Goal: Information Seeking & Learning: Learn about a topic

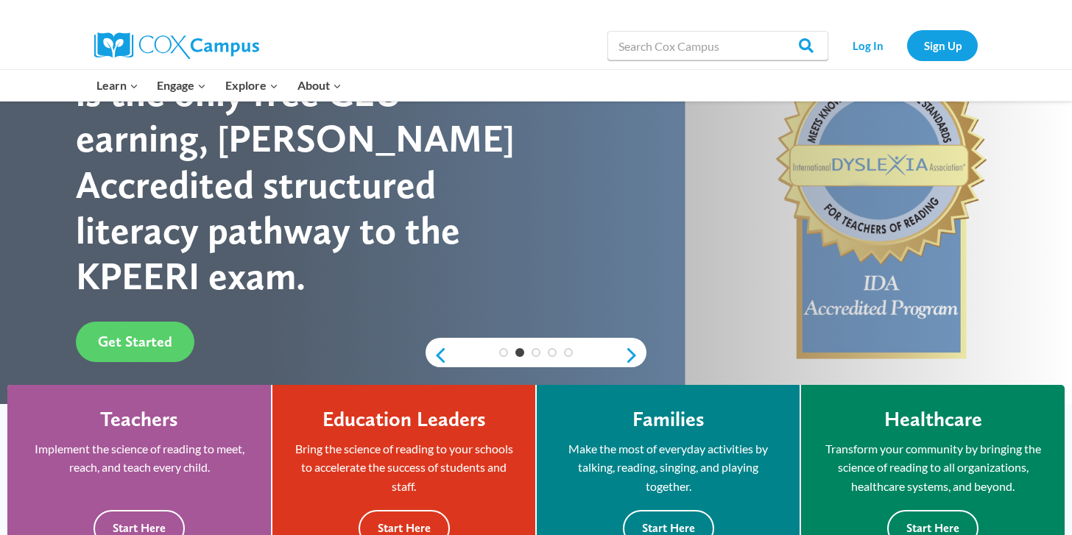
scroll to position [137, 0]
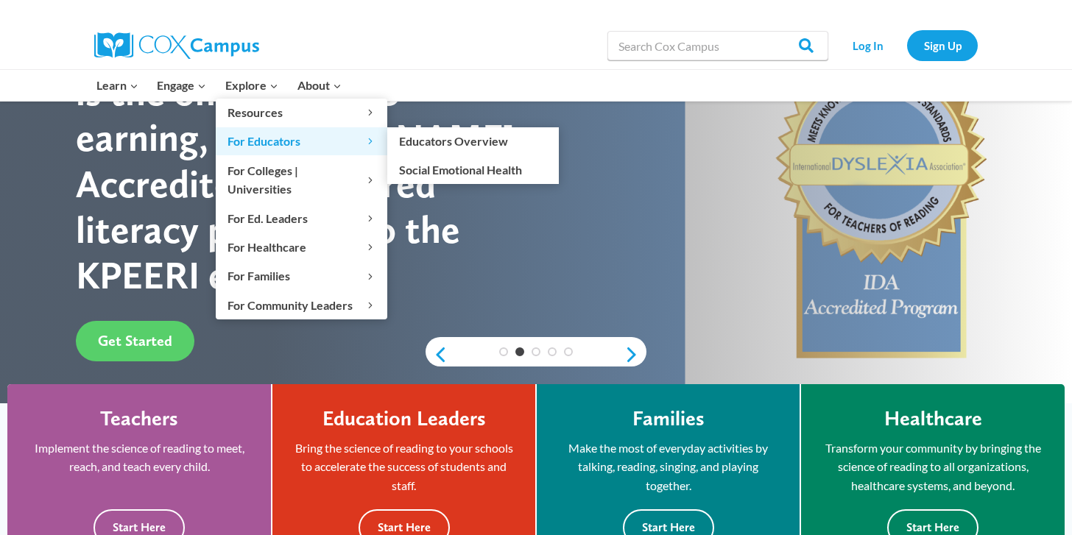
click at [294, 140] on span "For Educators Expand" at bounding box center [302, 141] width 148 height 19
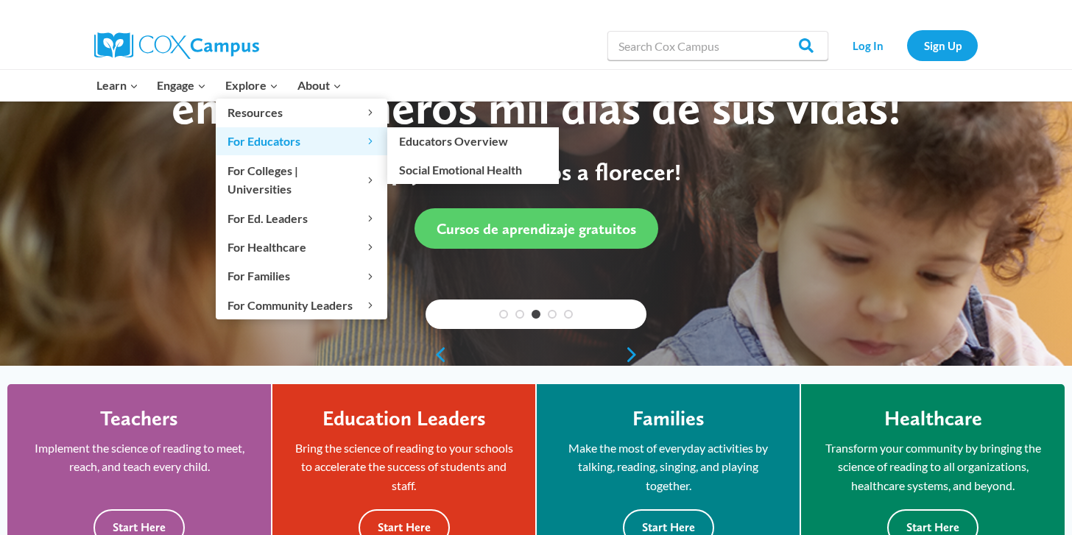
click at [304, 147] on span "For Educators Expand" at bounding box center [302, 141] width 148 height 19
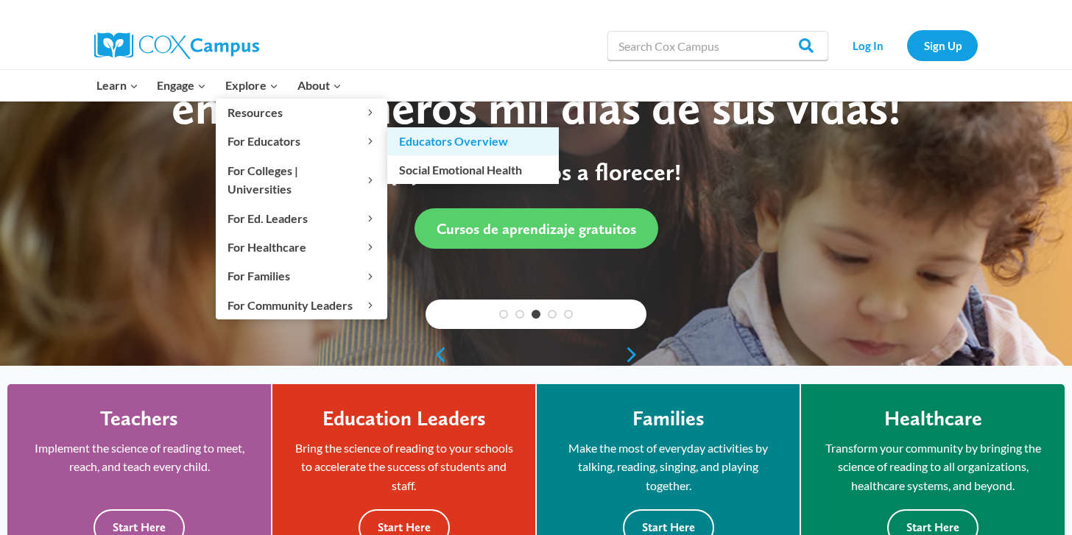
click at [430, 138] on link "Educators Overview" at bounding box center [473, 141] width 172 height 28
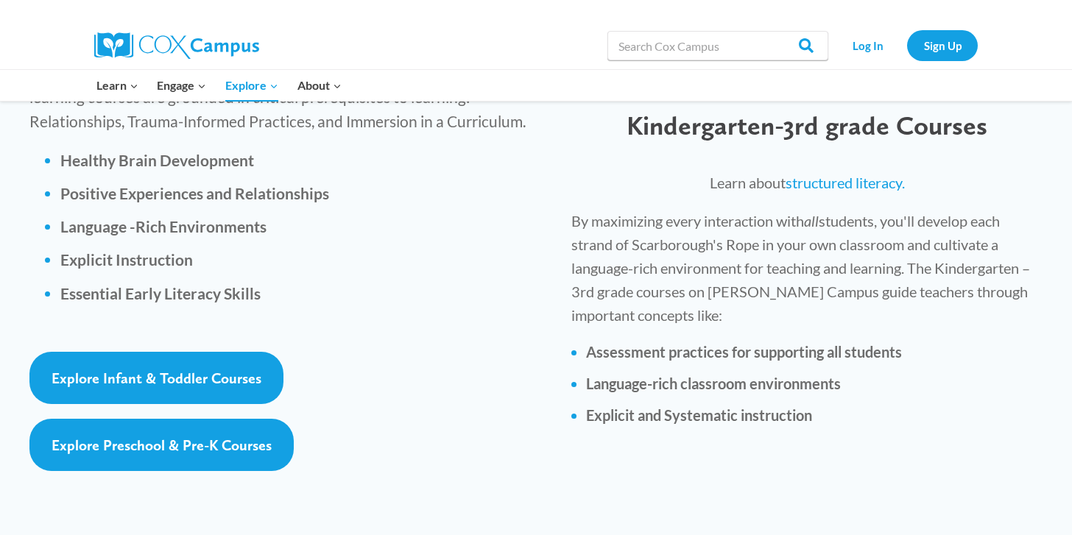
scroll to position [2145, 0]
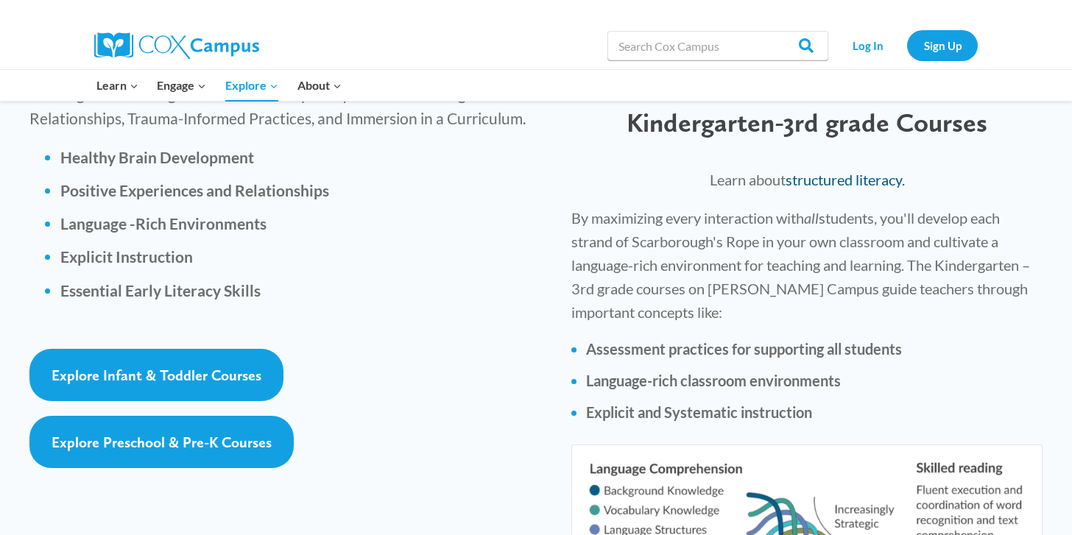
click at [842, 171] on link "structured literacy." at bounding box center [845, 180] width 119 height 18
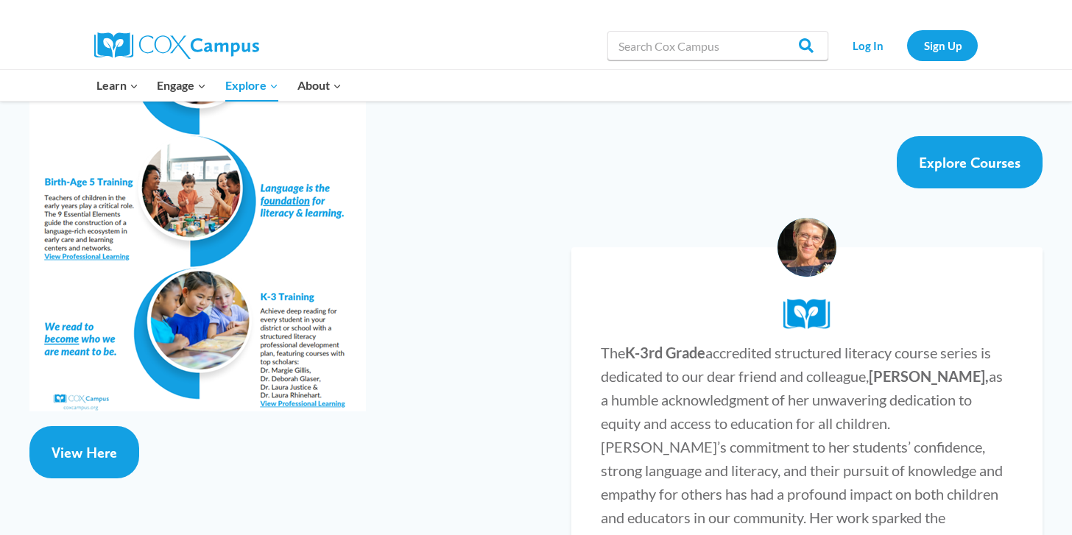
scroll to position [2821, 0]
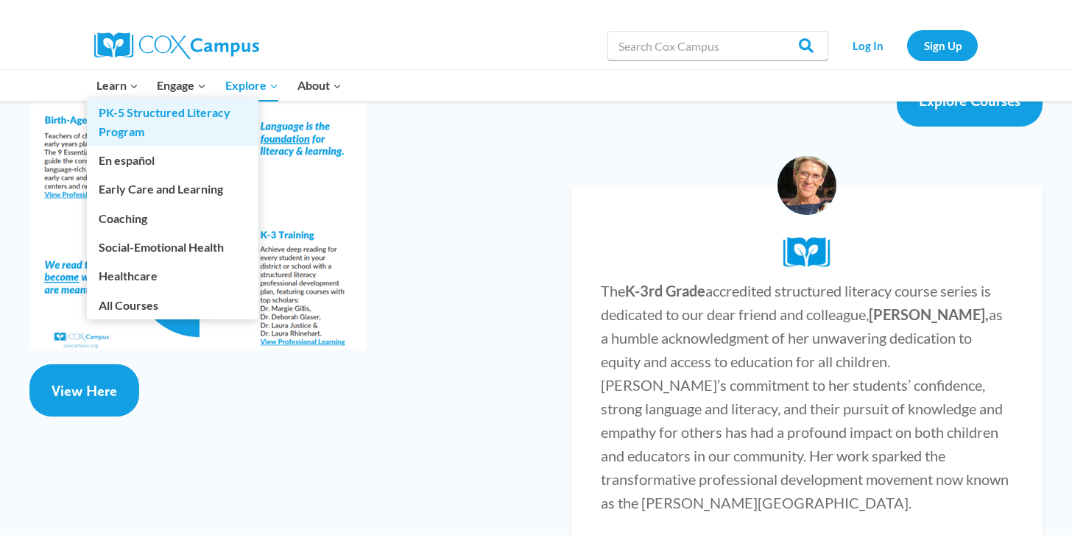
click at [138, 137] on link "PK-5 Structured Literacy Program" at bounding box center [173, 122] width 172 height 47
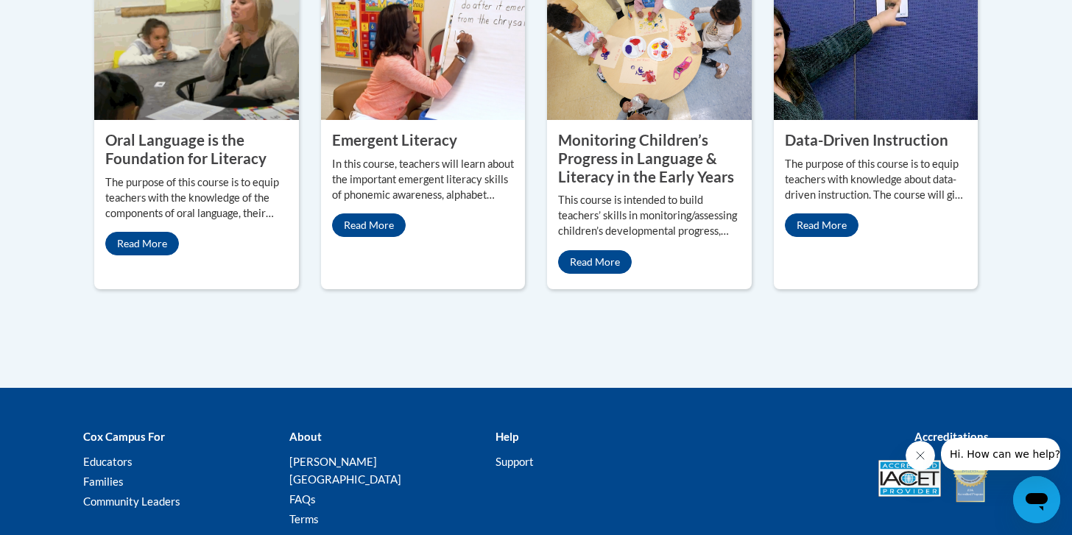
scroll to position [813, 0]
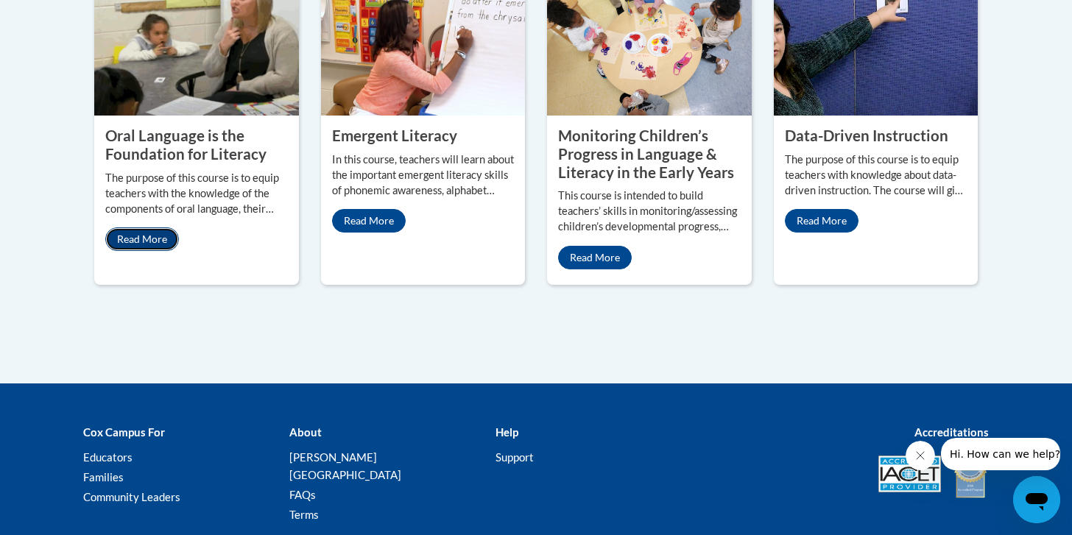
click at [141, 228] on link "Read More" at bounding box center [142, 240] width 74 height 24
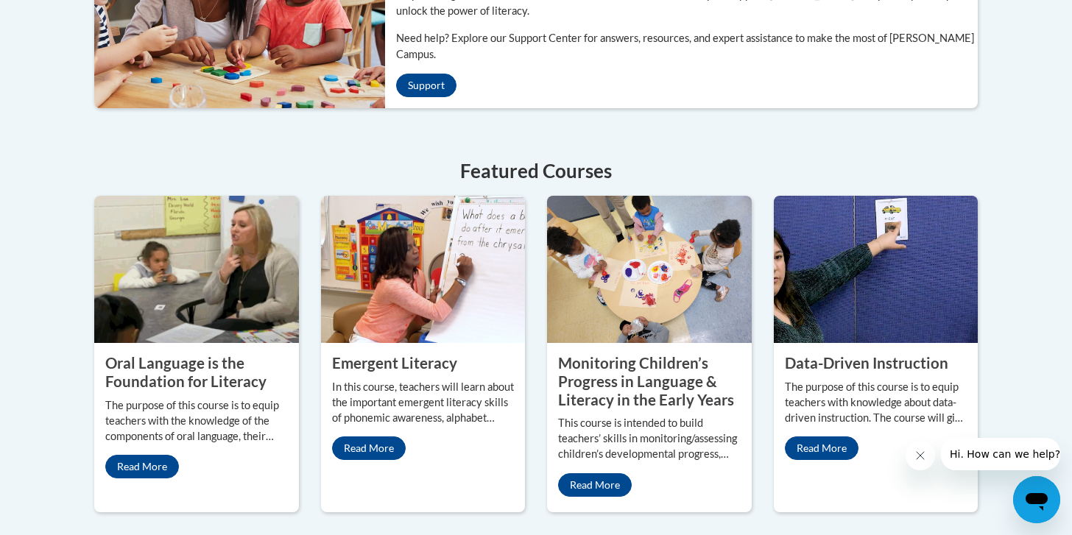
scroll to position [0, 0]
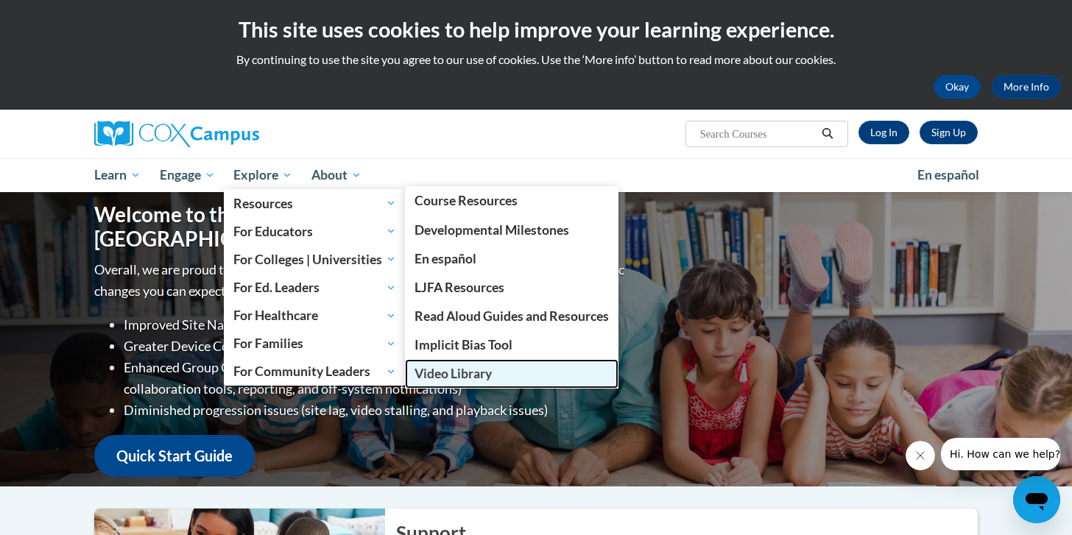
click at [451, 380] on span "Video Library" at bounding box center [453, 373] width 77 height 15
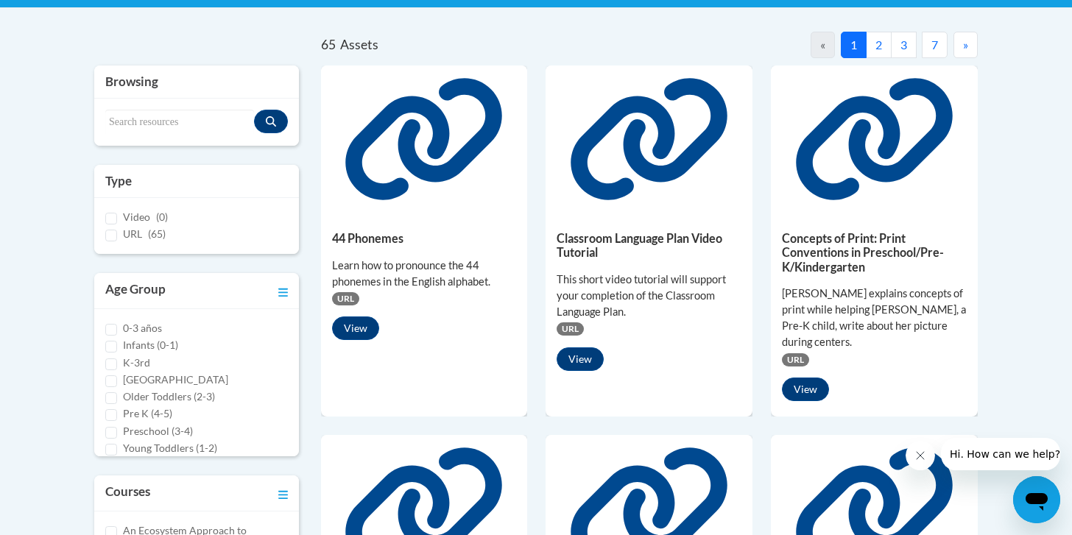
scroll to position [317, 0]
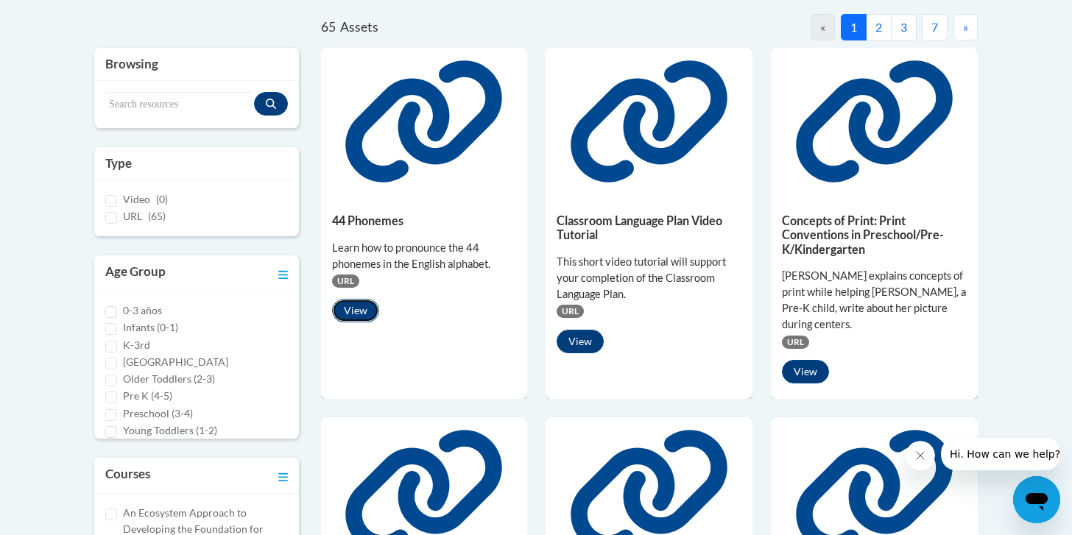
click at [359, 317] on button "View" at bounding box center [355, 311] width 47 height 24
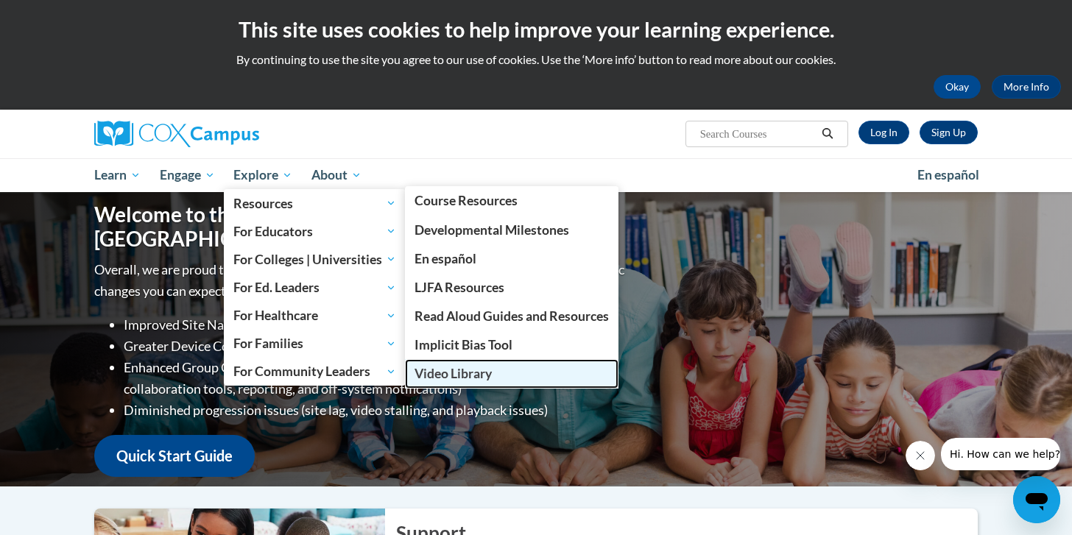
click at [460, 381] on span "Video Library" at bounding box center [453, 373] width 77 height 15
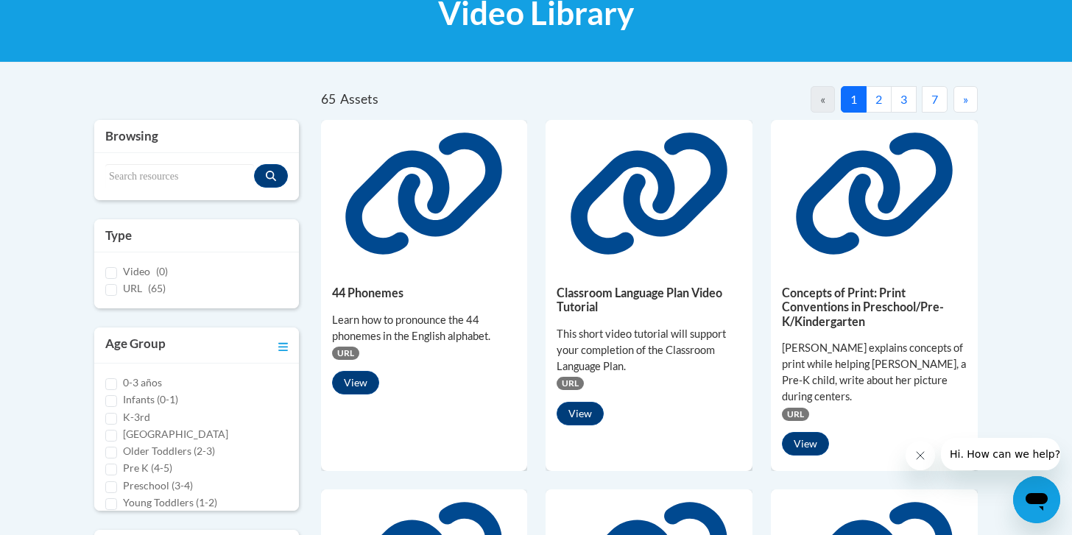
scroll to position [218, 0]
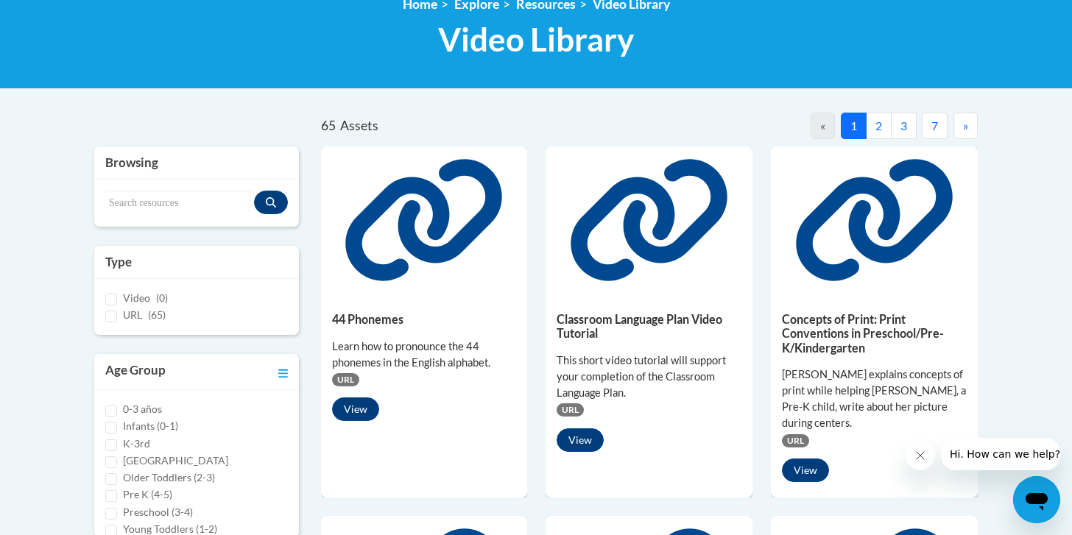
click at [874, 130] on button "2" at bounding box center [879, 126] width 26 height 27
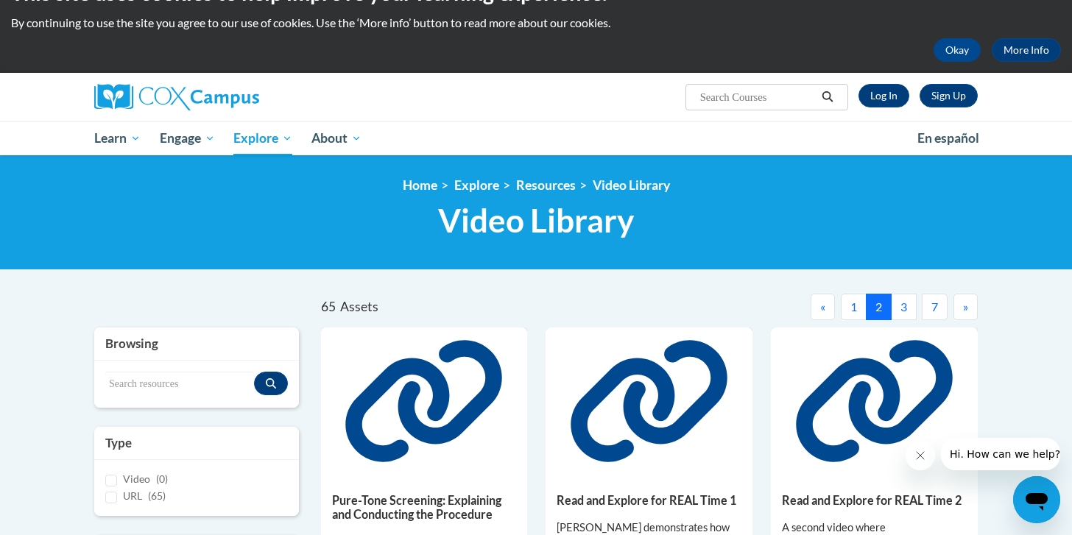
scroll to position [43, 0]
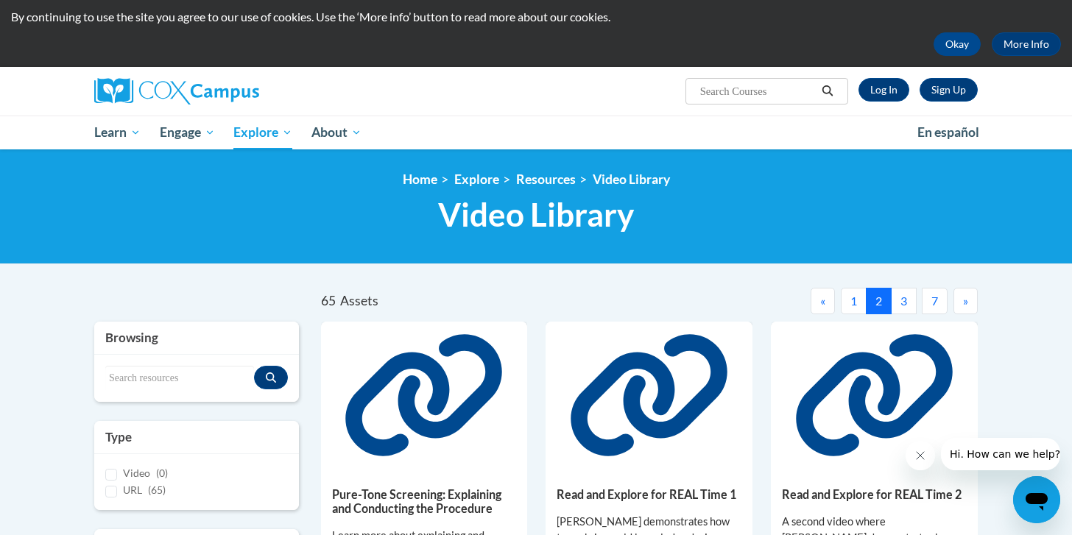
click at [898, 303] on button "3" at bounding box center [904, 301] width 26 height 27
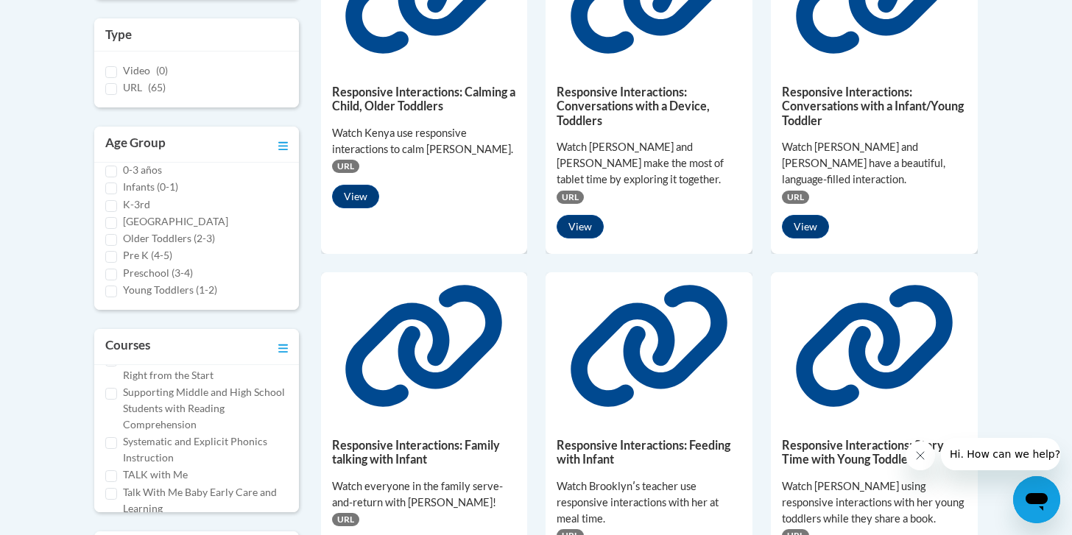
scroll to position [965, 0]
click at [161, 485] on label "Vocabulary Instruction" at bounding box center [175, 493] width 105 height 16
click at [117, 488] on input "Vocabulary Instruction" at bounding box center [111, 494] width 12 height 12
checkbox input "true"
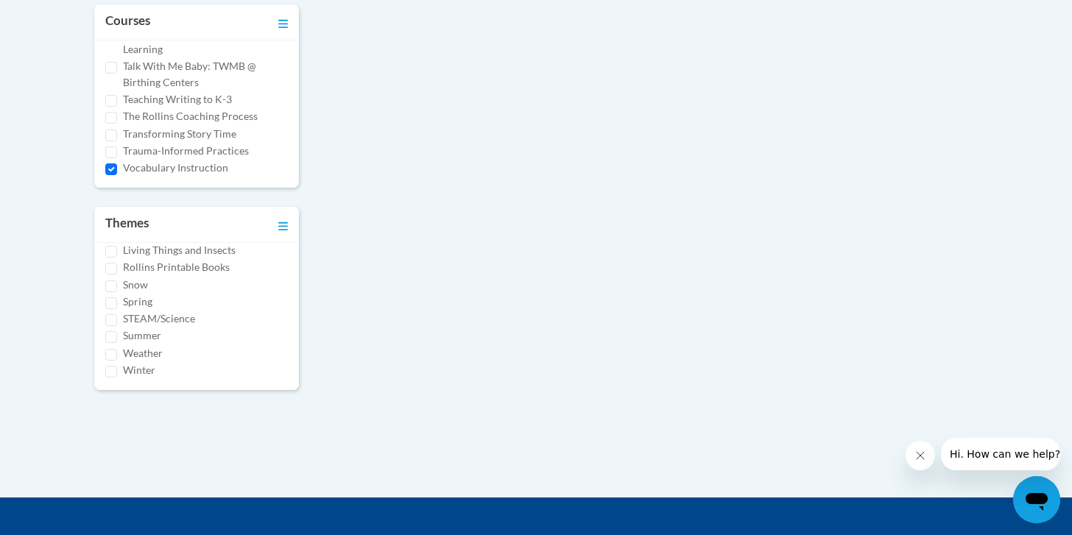
click at [110, 174] on div "Vocabulary Instruction" at bounding box center [196, 168] width 183 height 16
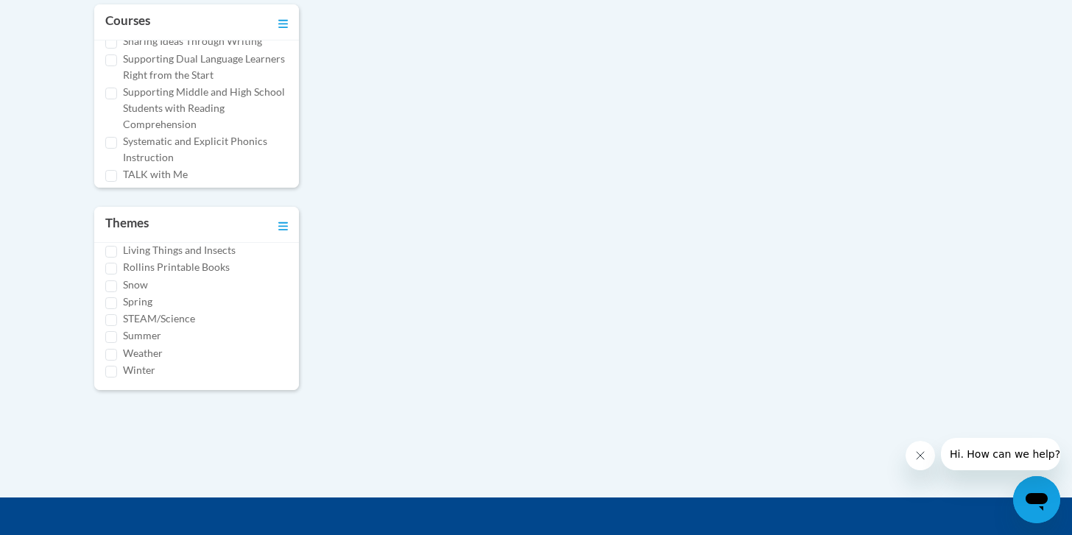
scroll to position [804, 0]
click at [113, 95] on input "Supporting Middle and High School Students with Reading Comprehension" at bounding box center [111, 96] width 12 height 12
checkbox input "true"
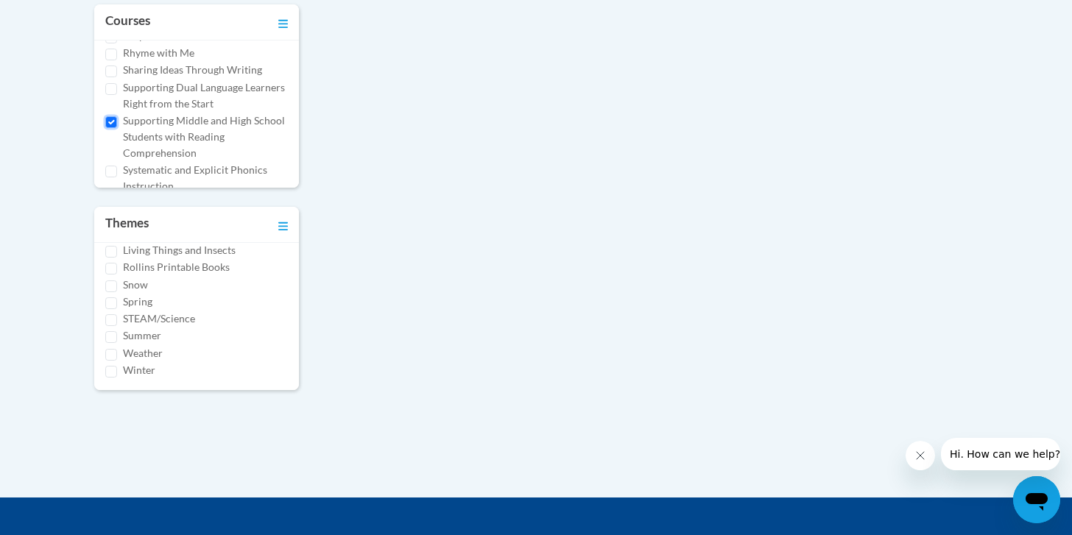
scroll to position [794, 0]
click at [111, 156] on input "Systematic and Explicit Phonics Instruction" at bounding box center [111, 155] width 12 height 12
checkbox input "true"
click at [116, 135] on input "Power of Language" at bounding box center [111, 139] width 12 height 12
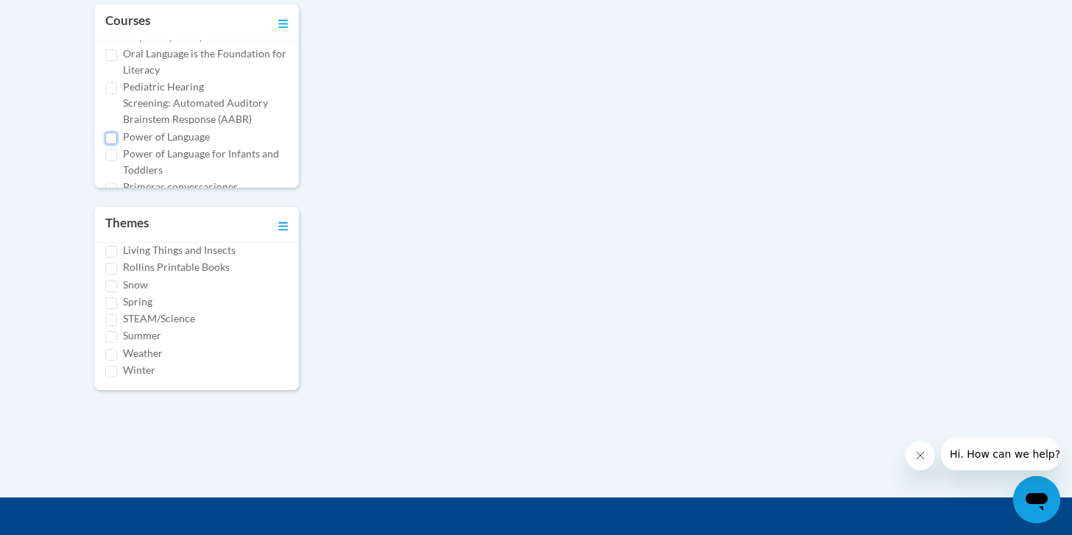
checkbox input "true"
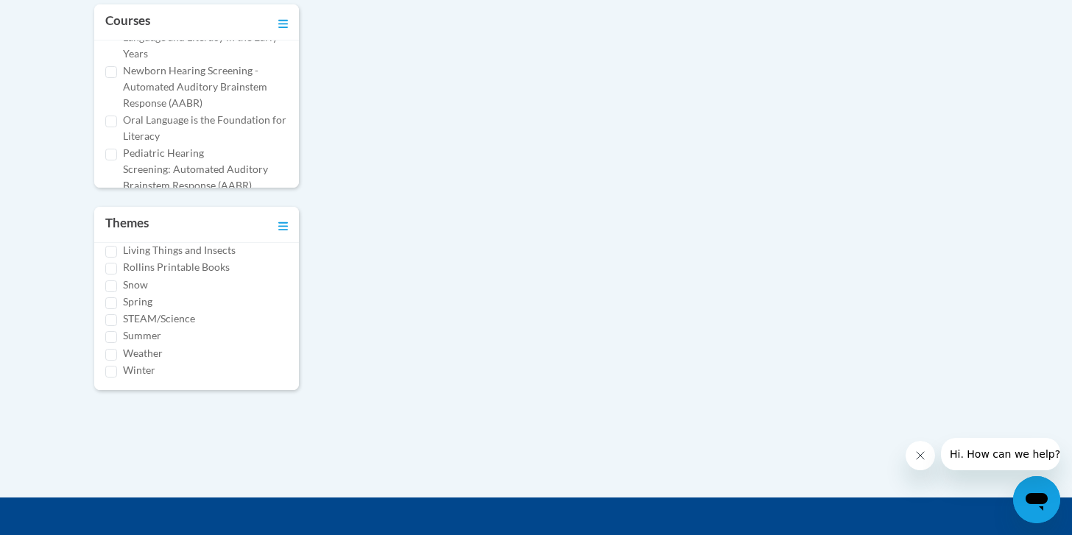
scroll to position [423, 0]
click at [116, 116] on input "Oral Language is the Foundation for Literacy" at bounding box center [111, 122] width 12 height 12
checkbox input "true"
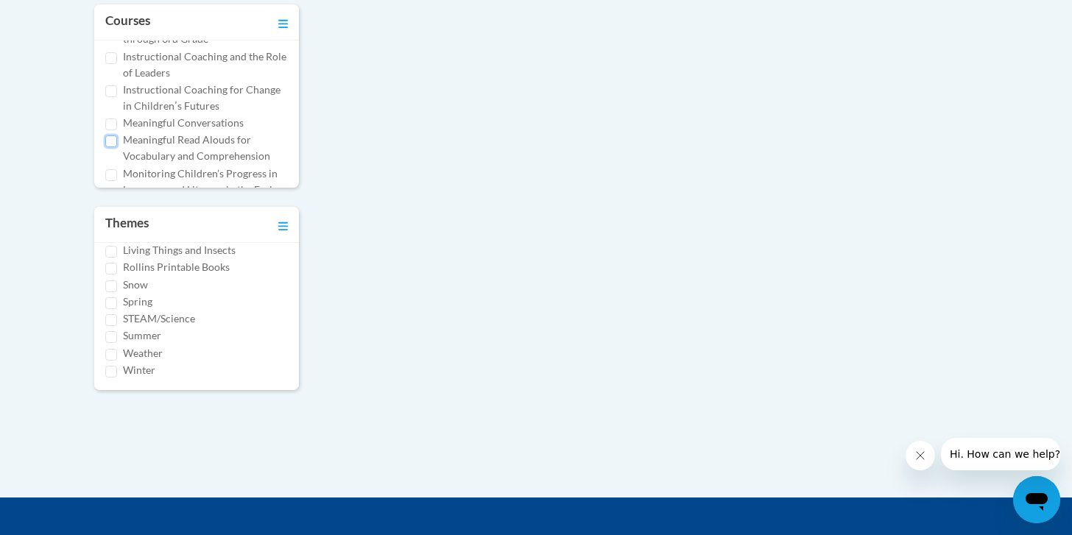
click at [114, 140] on input "Meaningful Read Alouds for Vocabulary and Comprehension" at bounding box center [111, 142] width 12 height 12
checkbox input "true"
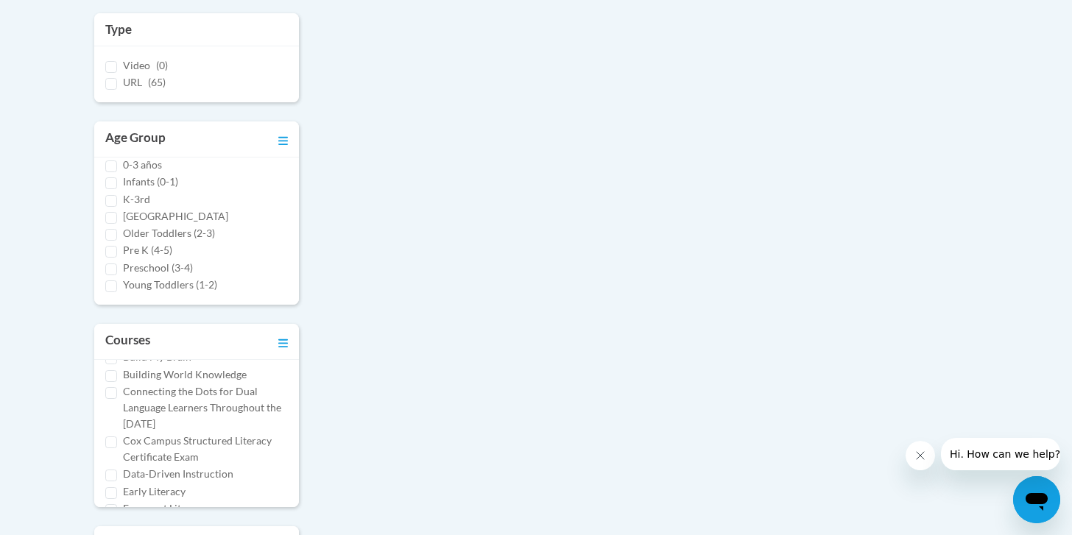
scroll to position [437, 0]
